Goal: Find specific page/section: Find specific page/section

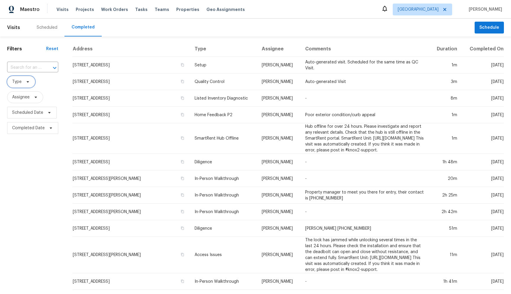
click at [27, 83] on icon at bounding box center [27, 81] width 5 height 5
type input "dili"
click at [33, 112] on label "Diligence" at bounding box center [23, 114] width 25 height 6
click at [15, 112] on input "Diligence" at bounding box center [13, 113] width 4 height 4
checkbox input "true"
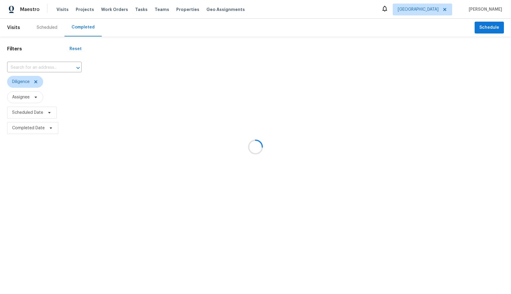
click at [42, 187] on div at bounding box center [255, 147] width 511 height 294
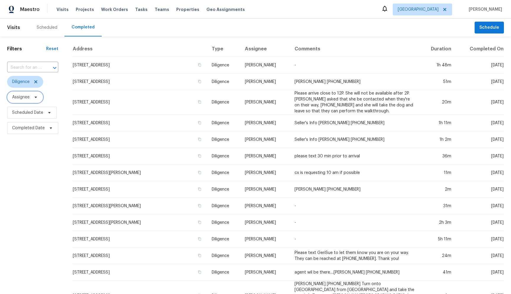
click at [29, 98] on span "Assignee" at bounding box center [20, 97] width 17 height 6
type input "marcin"
click at [62, 115] on div at bounding box center [41, 117] width 69 height 19
click at [65, 91] on div "Address Type Assignee Comments Duration Completed On 2959 Deer Run S, Clearwate…" at bounding box center [288, 233] width 446 height 385
click at [40, 61] on div "​" at bounding box center [32, 67] width 51 height 13
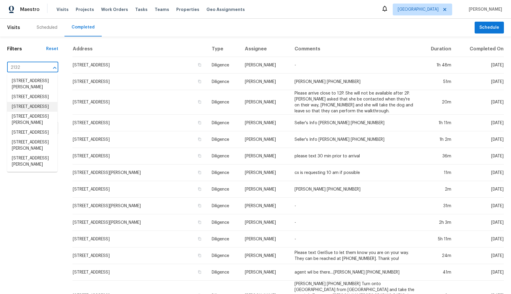
scroll to position [49, 0]
type input "2132"
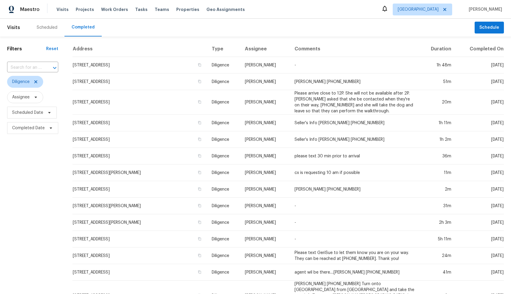
click at [31, 210] on div "Filters Reset ​ Diligence Assignee Scheduled Date Completed Date" at bounding box center [32, 231] width 65 height 390
click at [44, 113] on span "Scheduled Date" at bounding box center [32, 113] width 50 height 12
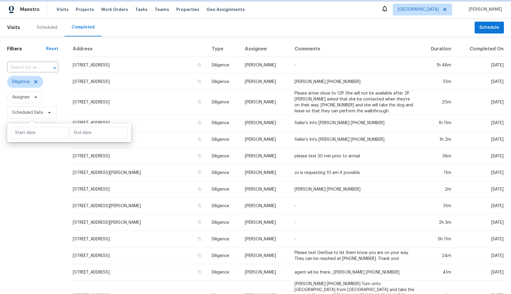
click at [44, 113] on span "Scheduled Date" at bounding box center [32, 113] width 50 height 12
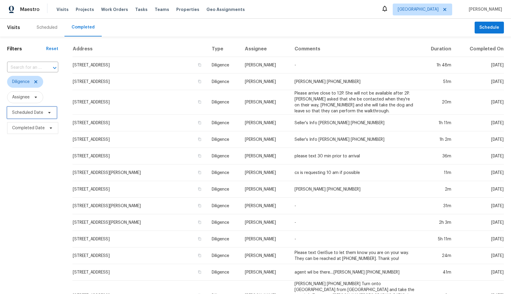
click at [44, 111] on span "Scheduled Date" at bounding box center [32, 113] width 50 height 12
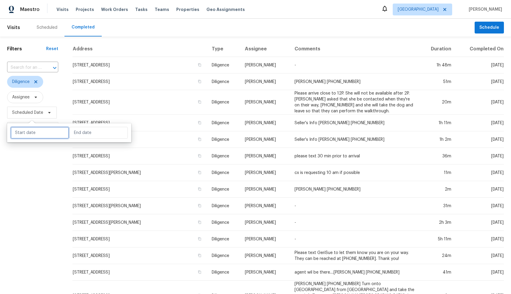
select select "8"
select select "2025"
select select "9"
select select "2025"
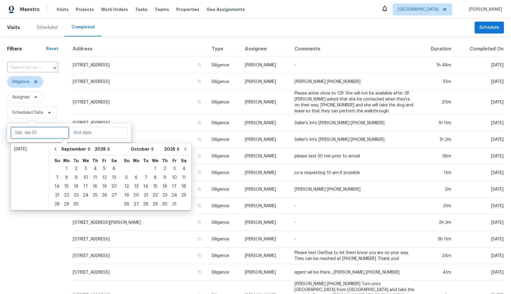
click at [45, 131] on input "text" at bounding box center [40, 133] width 58 height 12
type input "Sat, Sep 06"
type input "Sun, Oct 12"
type input "[DATE]"
click at [75, 205] on div "30" at bounding box center [75, 204] width 9 height 8
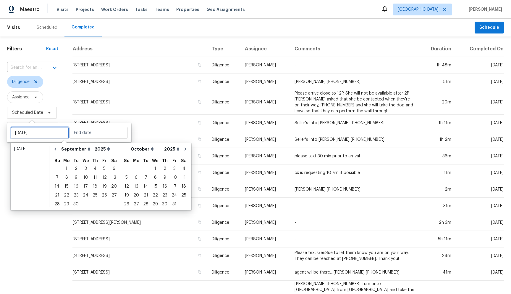
type input "Tue, Sep 23"
type input "Tue, Sep 30"
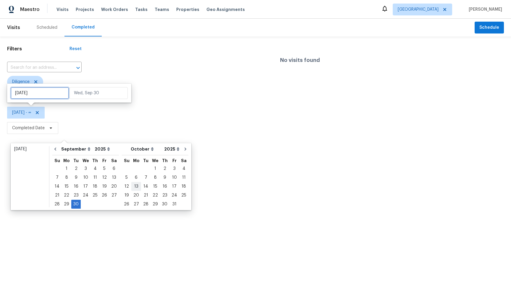
type input "Sat, Sep 06"
type input "Tue, Sep 30"
type input "Sun, Oct 19"
click at [75, 204] on div "30" at bounding box center [75, 204] width 9 height 8
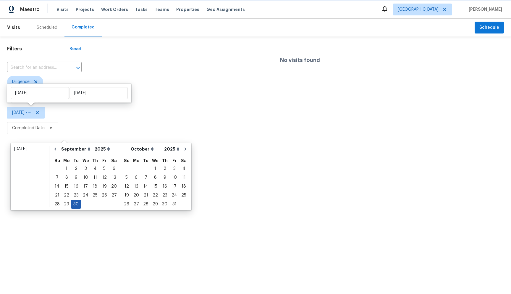
type input "Tue, Sep 30"
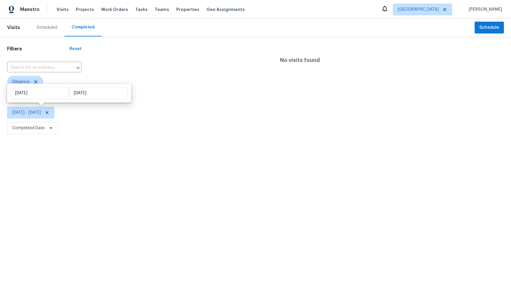
click at [132, 136] on html "Maestro Visits Projects Work Orders Tasks Teams Properties Geo Assignments Tamp…" at bounding box center [255, 68] width 511 height 136
click at [41, 30] on div "Scheduled" at bounding box center [47, 28] width 35 height 18
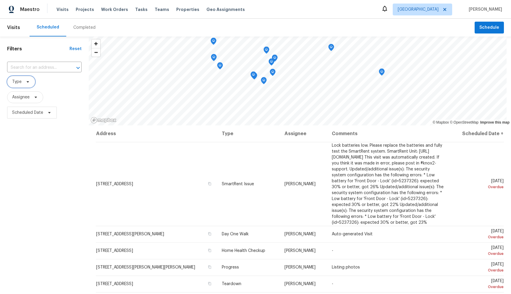
click at [22, 87] on span "Type" at bounding box center [21, 82] width 28 height 12
type input "dili"
click at [20, 113] on label "Diligence" at bounding box center [23, 114] width 25 height 6
click at [15, 113] on input "Diligence" at bounding box center [13, 113] width 4 height 4
checkbox input "true"
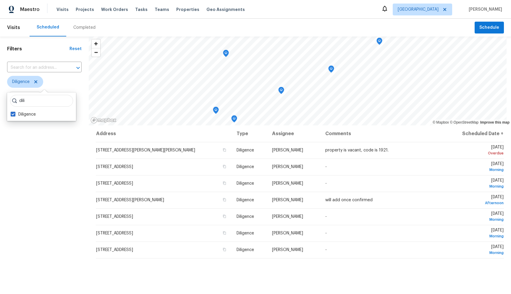
click at [33, 170] on div "Filters Reset ​ Diligence Assignee Scheduled Date" at bounding box center [44, 198] width 89 height 324
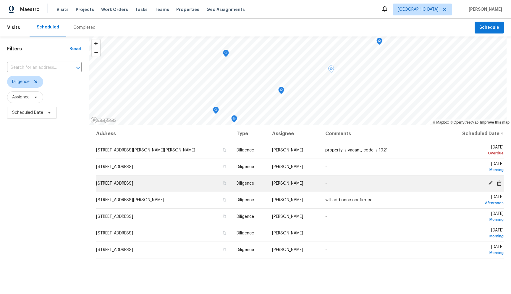
click at [130, 187] on td "2132 Longleaf Cir, Lakeland, FL 33810" at bounding box center [164, 183] width 136 height 17
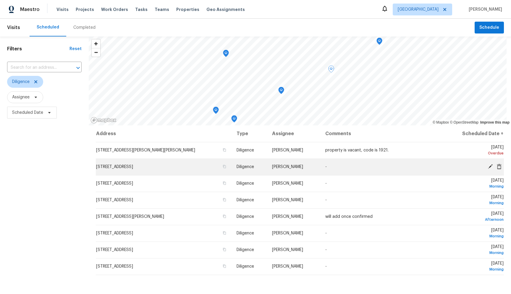
click at [273, 166] on span "[PERSON_NAME]" at bounding box center [287, 167] width 31 height 4
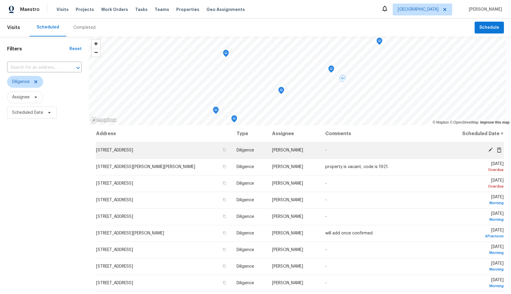
click at [184, 152] on td "[STREET_ADDRESS]" at bounding box center [164, 150] width 136 height 17
